Goal: Task Accomplishment & Management: Use online tool/utility

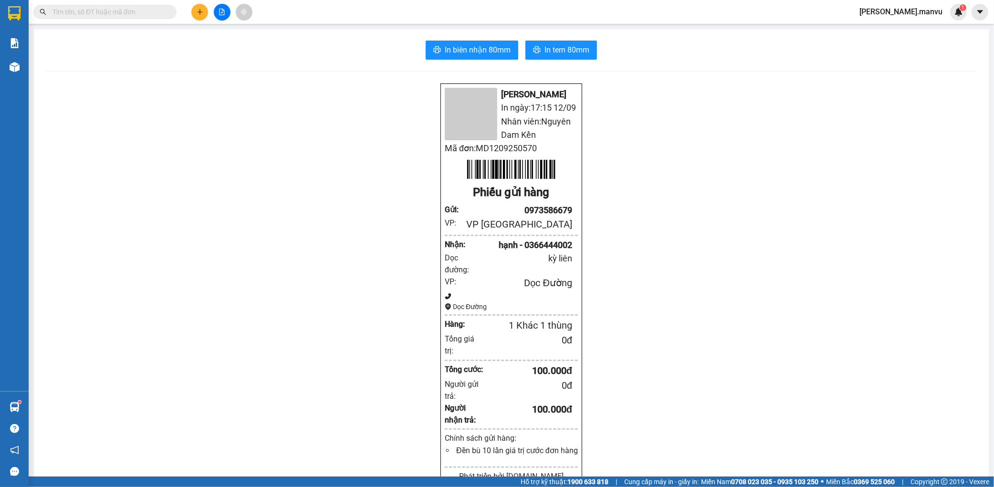
drag, startPoint x: 978, startPoint y: 13, endPoint x: 957, endPoint y: 22, distance: 22.9
click at [978, 12] on icon "caret-down" at bounding box center [979, 12] width 9 height 9
click at [924, 15] on span "[PERSON_NAME].manvu" at bounding box center [900, 12] width 98 height 12
click at [921, 26] on span "Đăng xuất" at bounding box center [921, 29] width 45 height 10
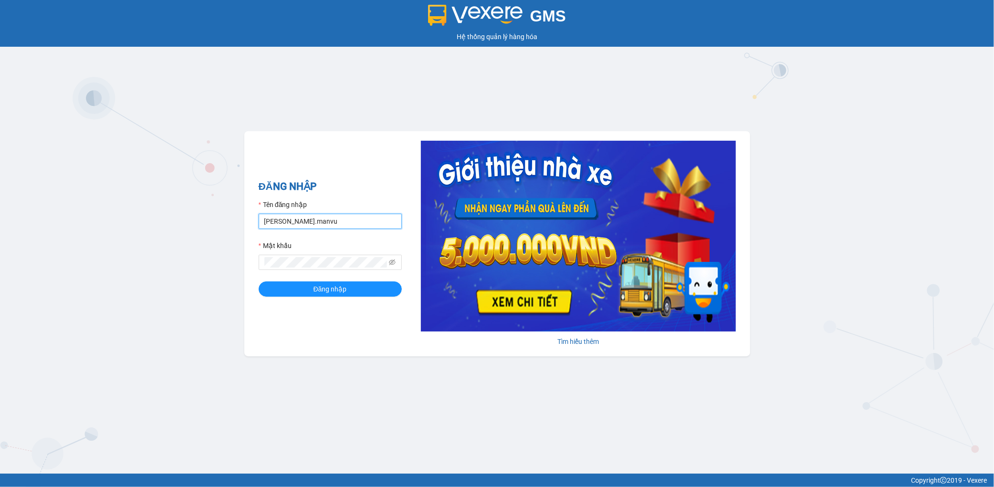
drag, startPoint x: 332, startPoint y: 219, endPoint x: 346, endPoint y: 228, distance: 16.7
click at [331, 219] on input "[PERSON_NAME].manvu" at bounding box center [330, 221] width 143 height 15
type input "[PERSON_NAME].manvu"
click at [359, 292] on button "Đăng nhập" at bounding box center [330, 288] width 143 height 15
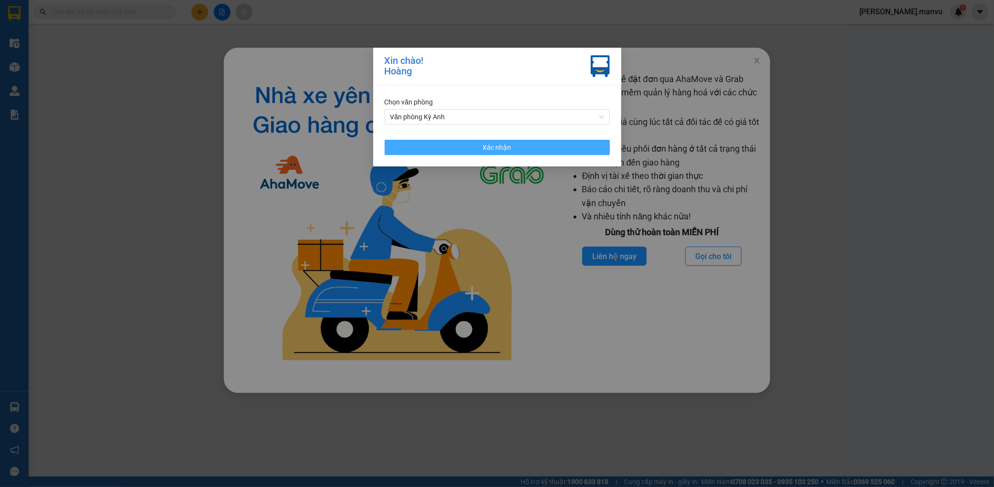
click at [579, 145] on button "Xác nhận" at bounding box center [496, 147] width 225 height 15
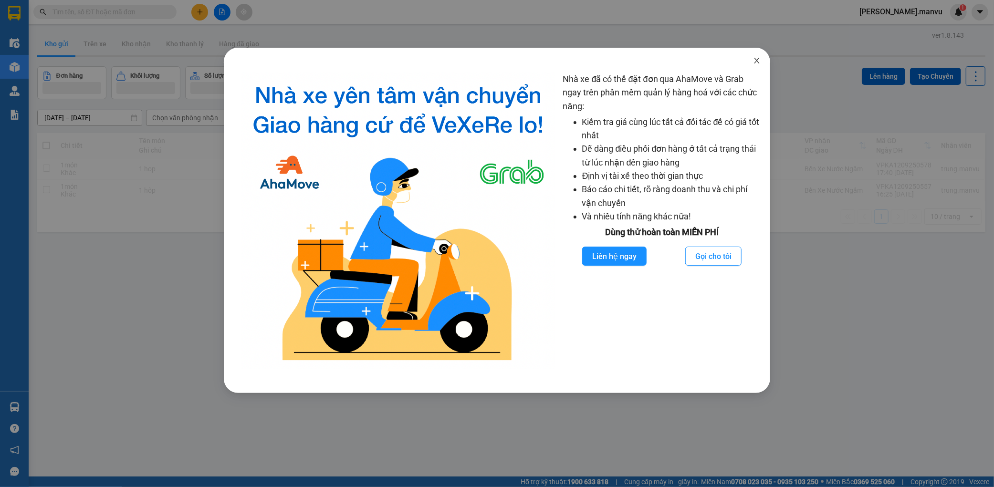
click at [750, 63] on span "Close" at bounding box center [756, 61] width 27 height 27
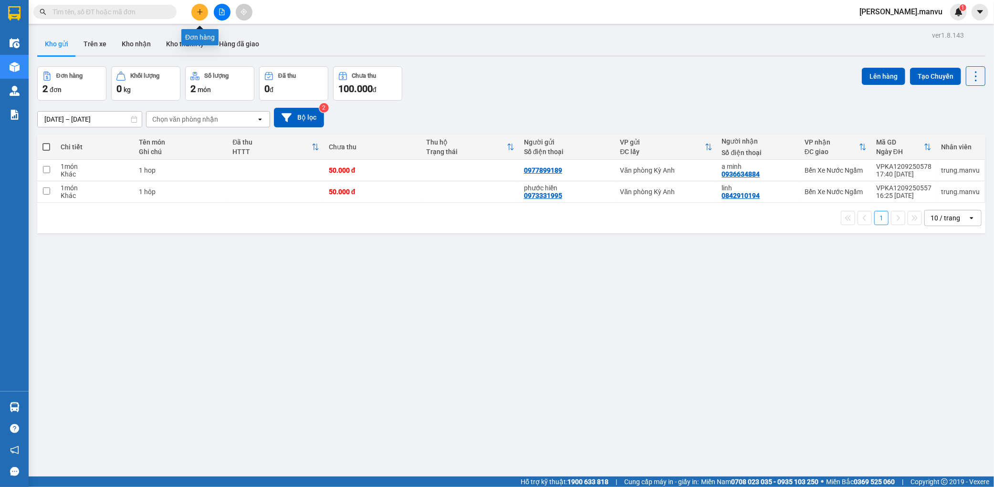
click at [203, 11] on icon "plus" at bounding box center [200, 12] width 7 height 7
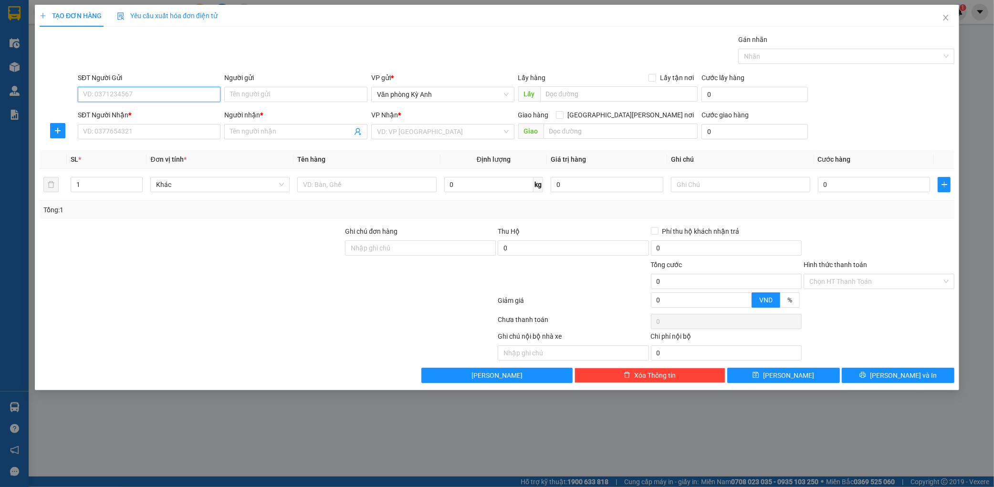
click at [170, 92] on input "SĐT Người Gửi" at bounding box center [149, 94] width 143 height 15
type input "0"
click at [158, 114] on div "0977494042 - a thêm" at bounding box center [149, 113] width 132 height 10
type input "0977494042"
type input "a thêm"
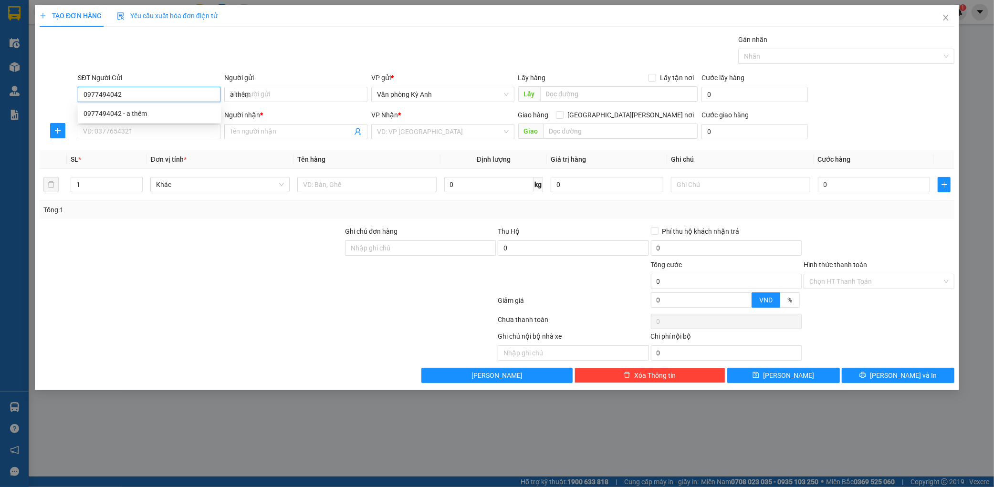
type input "0977494042"
click at [136, 140] on div "SĐT Người Nhận * VD: 0377654321" at bounding box center [149, 126] width 143 height 33
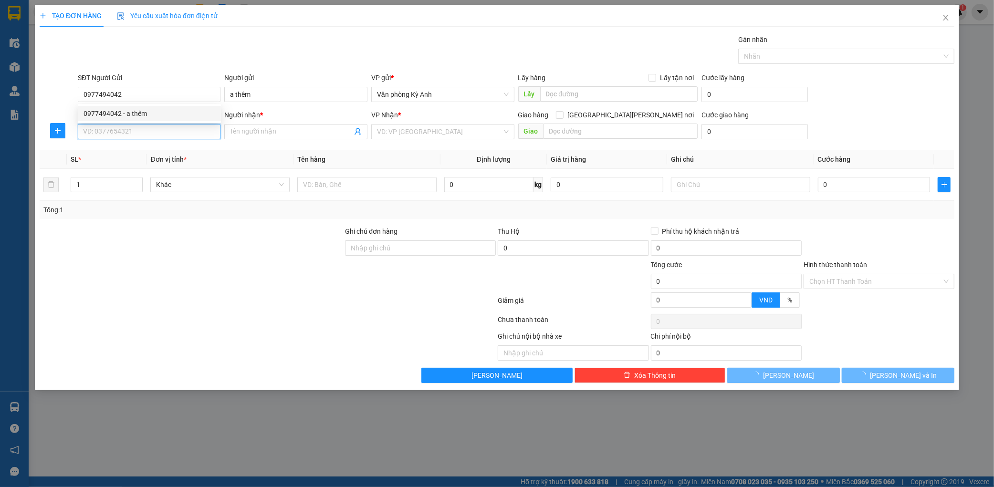
click at [149, 131] on input "SĐT Người Nhận *" at bounding box center [149, 131] width 143 height 15
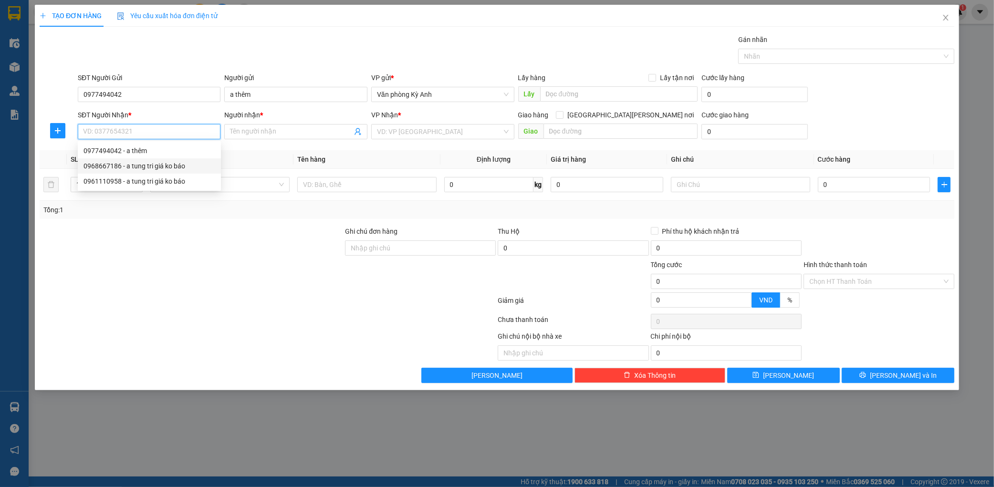
drag, startPoint x: 144, startPoint y: 168, endPoint x: 159, endPoint y: 165, distance: 15.1
click at [145, 168] on div "0968667186 - a tung tri giá ko báo" at bounding box center [149, 166] width 132 height 10
type input "0968667186"
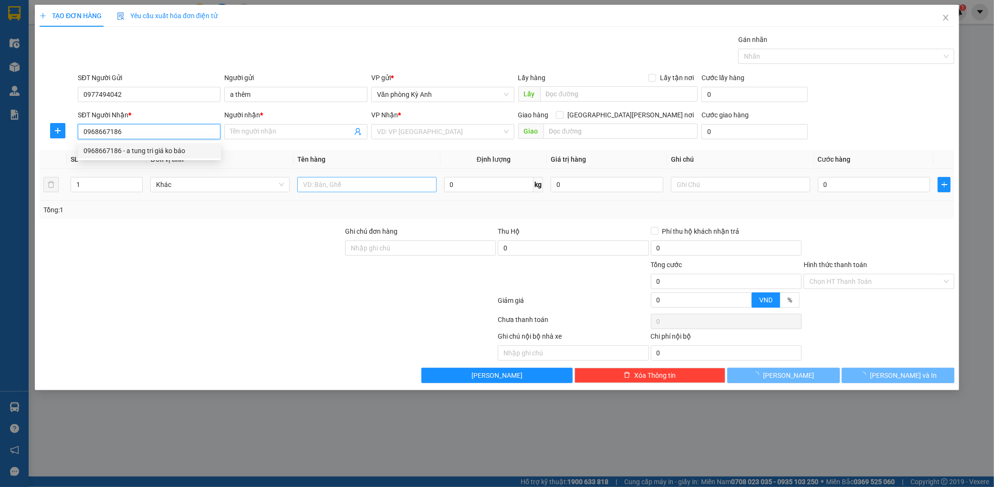
type input "a tung tri giá ko báo"
click at [326, 182] on input "text" at bounding box center [366, 184] width 139 height 15
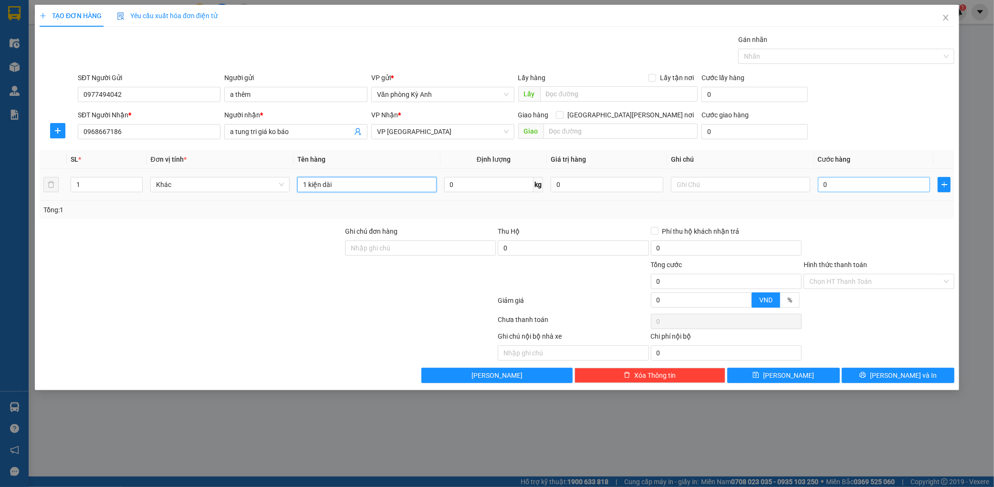
type input "1 kiện dài"
click at [831, 185] on input "0" at bounding box center [874, 184] width 113 height 15
type input "001"
type input "1"
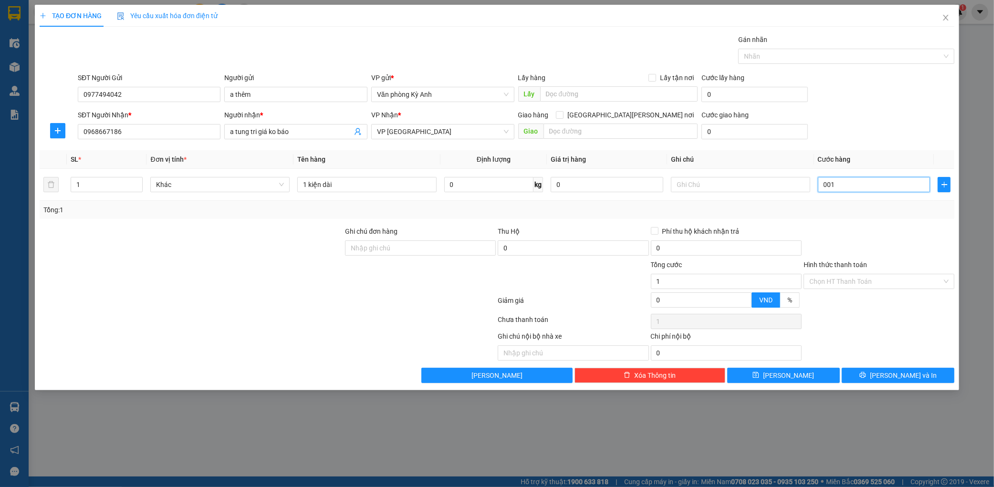
type input "0.010"
type input "10"
type input "00.100"
type input "100"
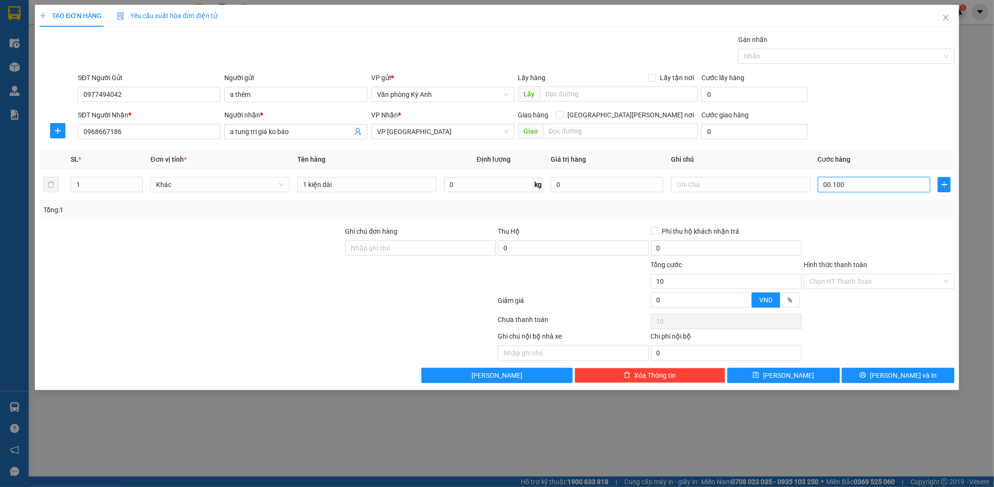
type input "100"
type input "0.001.000"
type input "1.000"
type input "000.010.000"
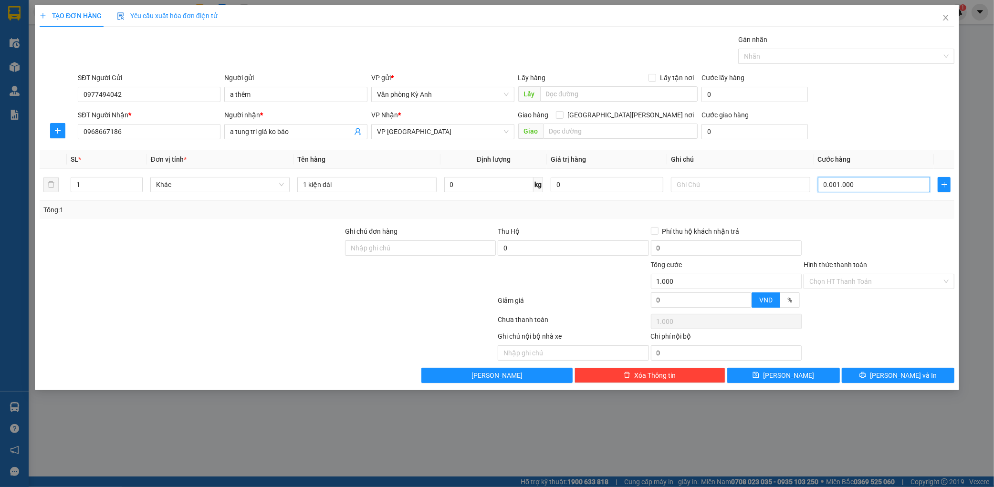
type input "10.000"
type input "00.000.100.000"
type input "100.000"
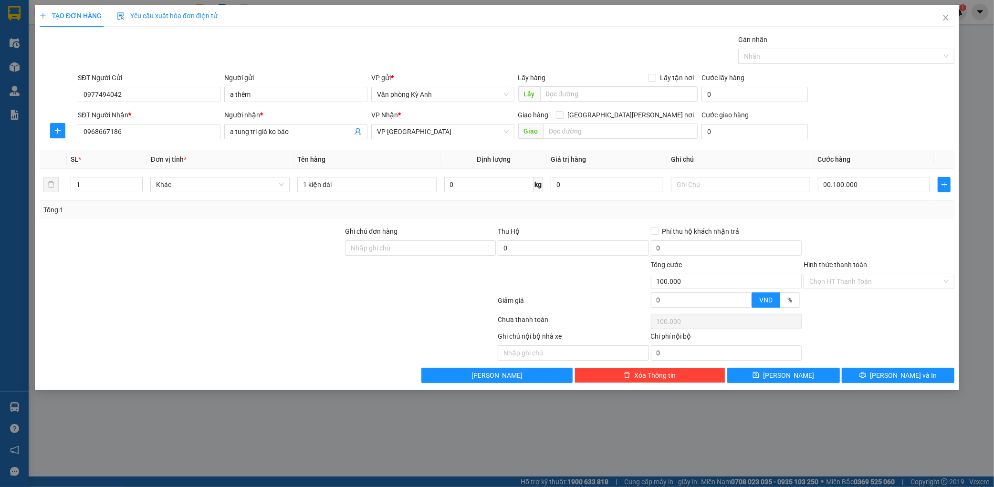
type input "100.000"
click at [865, 237] on div at bounding box center [878, 242] width 153 height 33
click at [907, 369] on button "Lưu và In" at bounding box center [897, 375] width 113 height 15
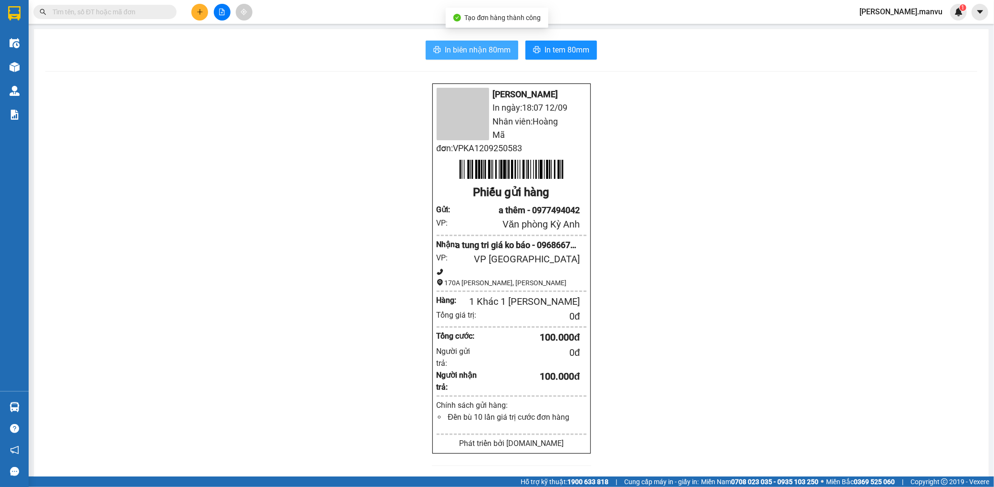
drag, startPoint x: 416, startPoint y: 50, endPoint x: 439, endPoint y: 48, distance: 23.0
click at [419, 50] on div "In biên nhận 80mm In tem 80mm" at bounding box center [511, 50] width 932 height 19
click at [445, 47] on span "In biên nhận 80mm" at bounding box center [478, 50] width 66 height 12
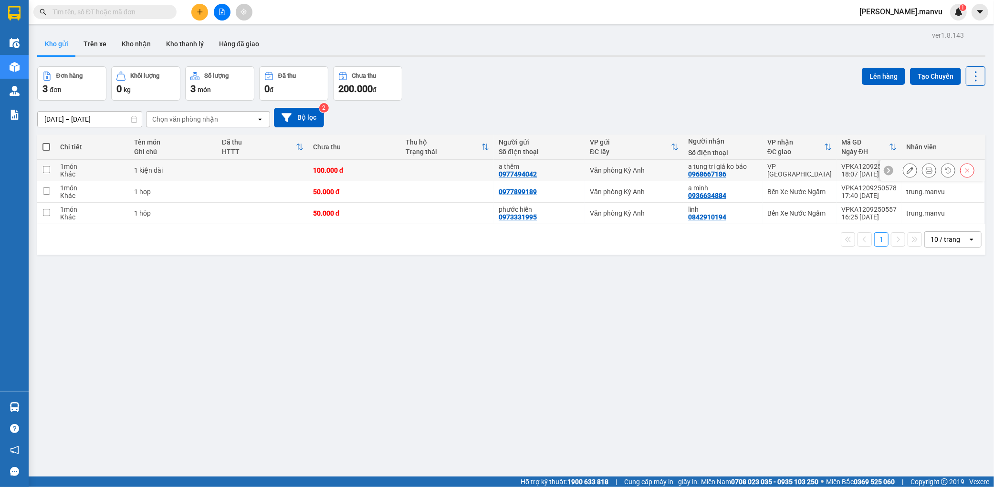
drag, startPoint x: 495, startPoint y: 162, endPoint x: 503, endPoint y: 160, distance: 8.3
click at [494, 162] on td at bounding box center [447, 170] width 93 height 21
checkbox input "true"
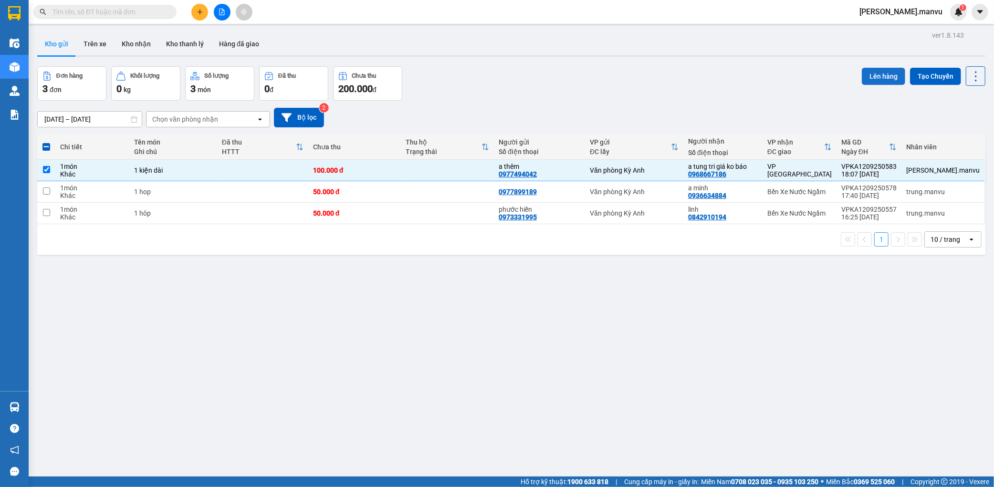
click at [861, 79] on button "Lên hàng" at bounding box center [882, 76] width 43 height 17
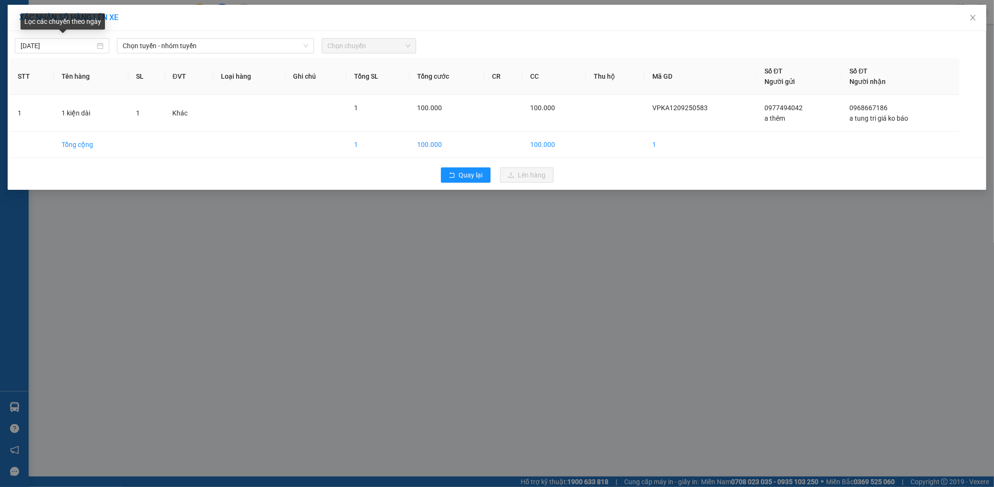
click at [146, 36] on div "12/09/2025 Chọn tuyến - nhóm tuyến Chọn chuyến" at bounding box center [497, 43] width 974 height 20
click at [187, 48] on span "Chọn tuyến - nhóm tuyến" at bounding box center [216, 46] width 186 height 14
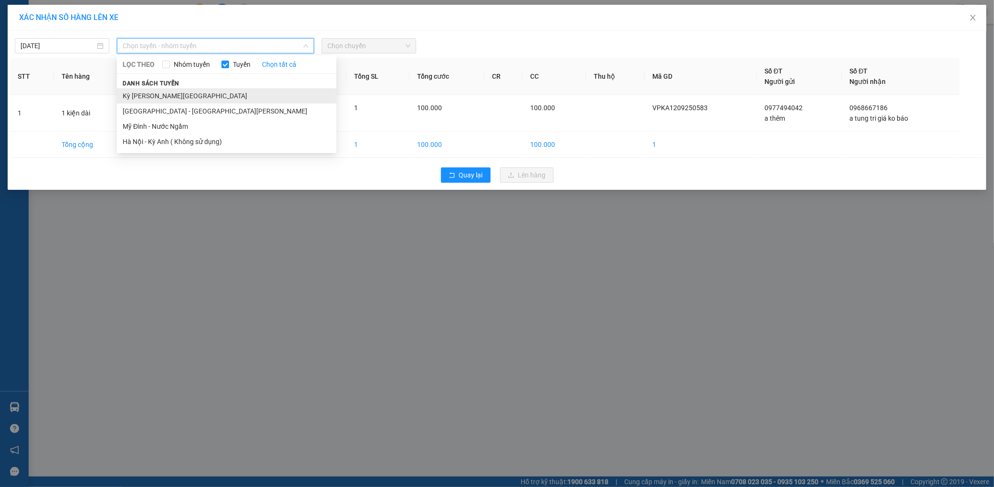
click at [153, 92] on li "Kỳ Anh - Hà Nội" at bounding box center [226, 95] width 219 height 15
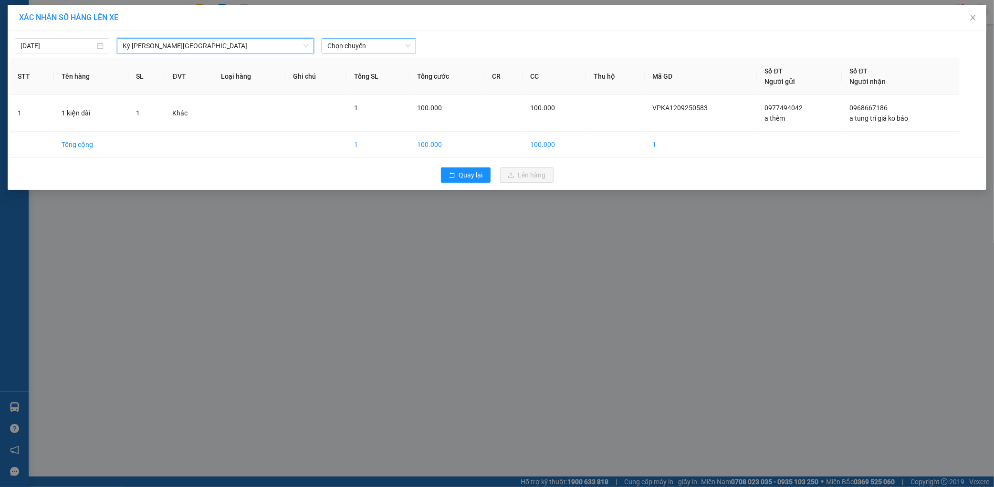
click at [399, 50] on span "Chọn chuyến" at bounding box center [368, 46] width 83 height 14
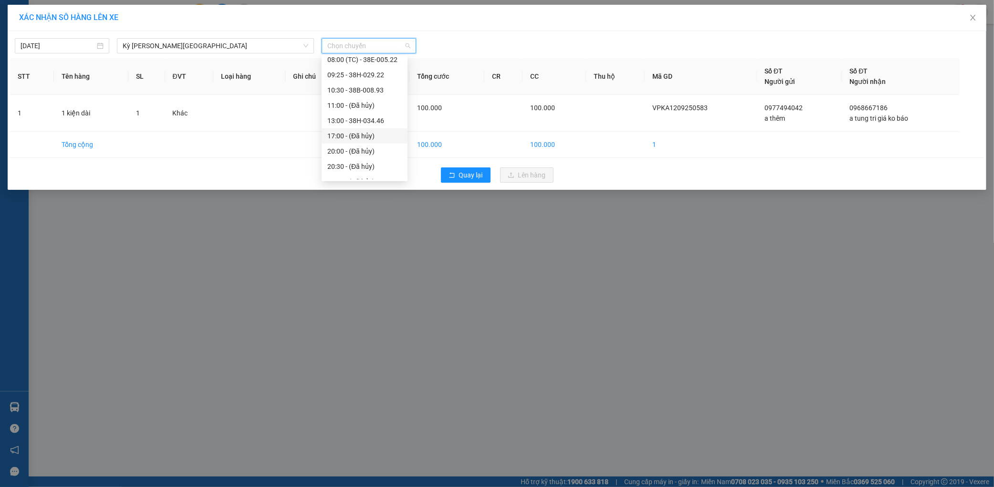
scroll to position [107, 0]
drag, startPoint x: 364, startPoint y: 170, endPoint x: 385, endPoint y: 170, distance: 21.0
click at [364, 170] on div "22:00 - 38F-005.57" at bounding box center [364, 171] width 74 height 10
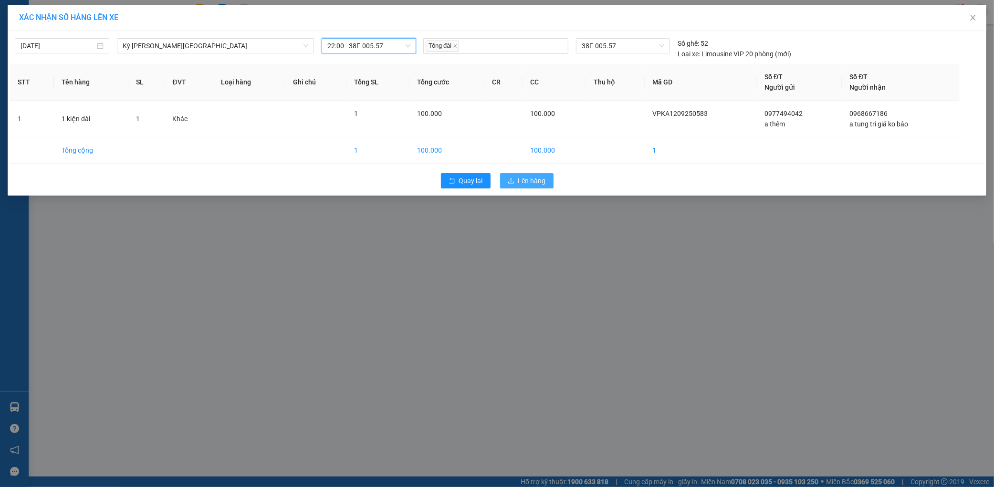
click at [504, 174] on button "Lên hàng" at bounding box center [526, 180] width 53 height 15
